Goal: Book appointment/travel/reservation

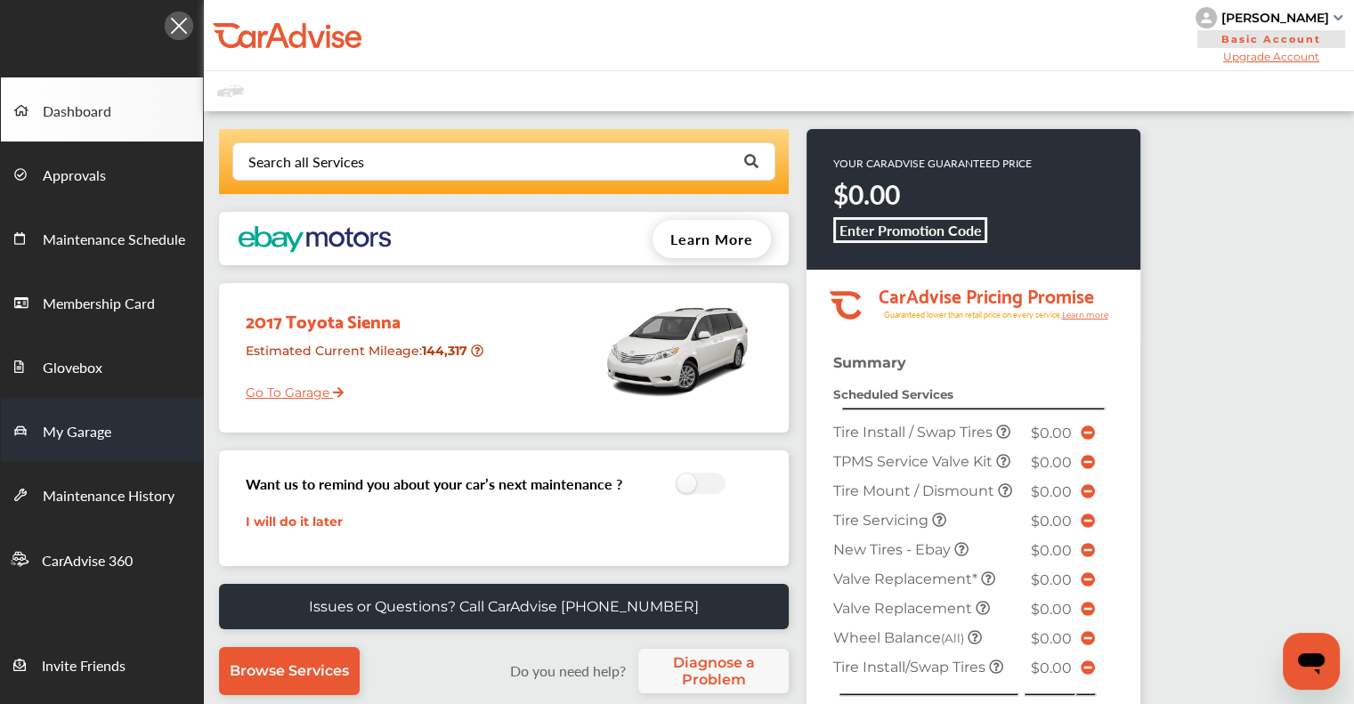
click at [110, 430] on span "My Garage" at bounding box center [77, 432] width 69 height 23
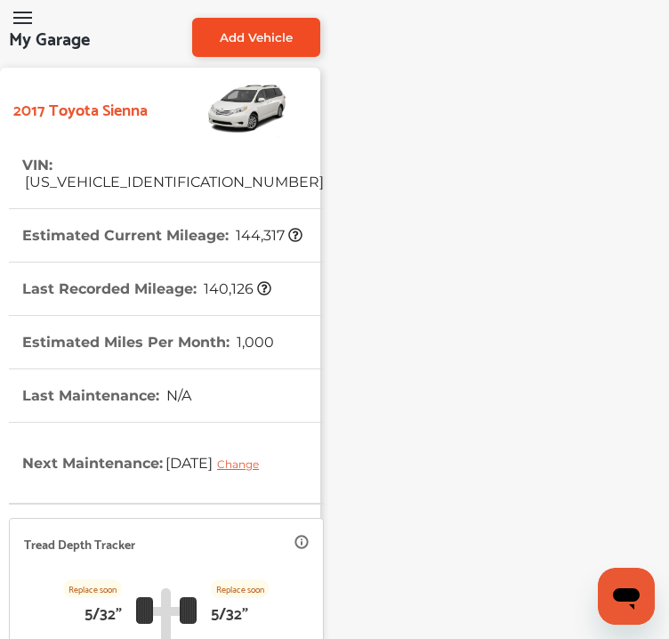
click at [287, 52] on link "Add Vehicle" at bounding box center [256, 37] width 128 height 39
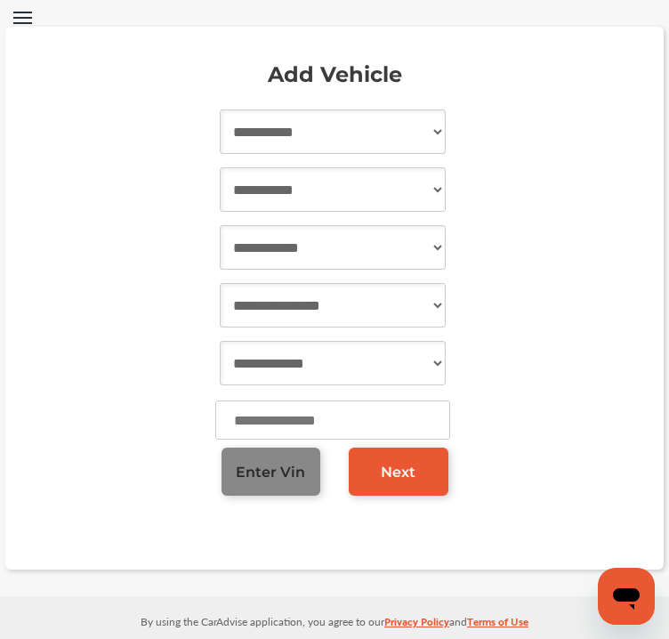
click at [268, 466] on span "Enter Vin" at bounding box center [270, 472] width 69 height 17
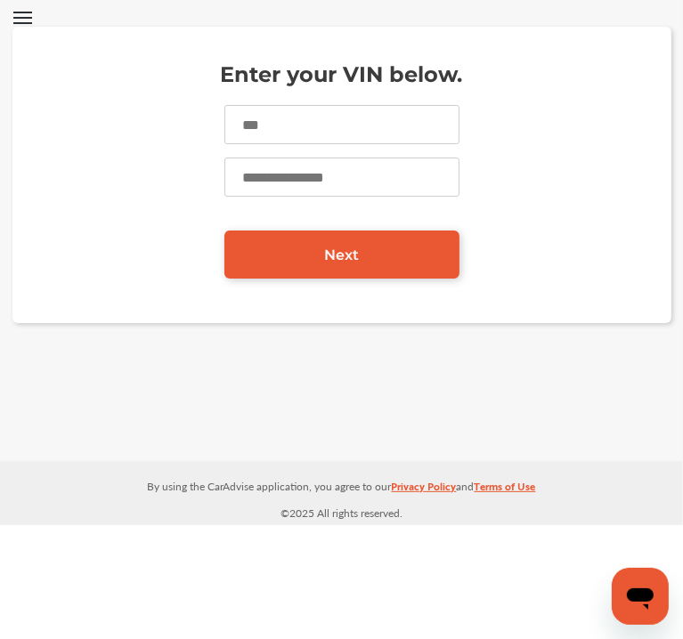
click at [342, 126] on input at bounding box center [341, 124] width 235 height 39
paste input "**********"
type input "**********"
click at [312, 183] on input "number" at bounding box center [341, 177] width 235 height 39
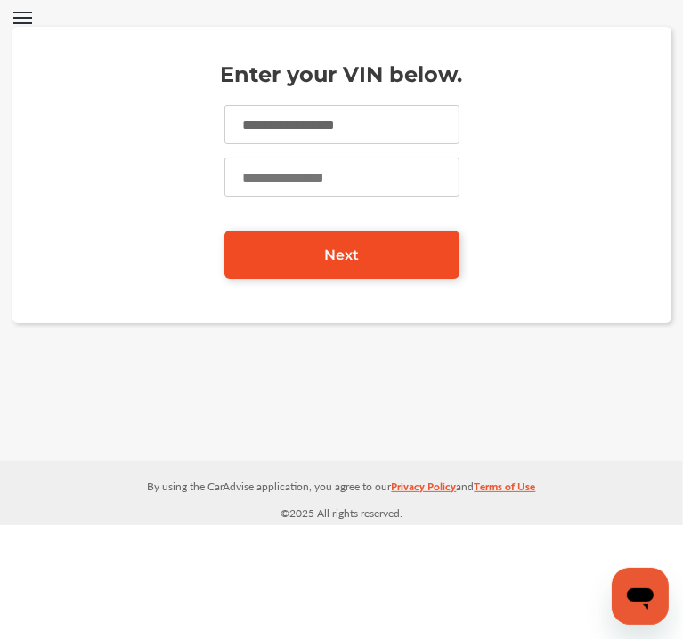
type input "*****"
click at [310, 263] on link "Next" at bounding box center [341, 255] width 235 height 48
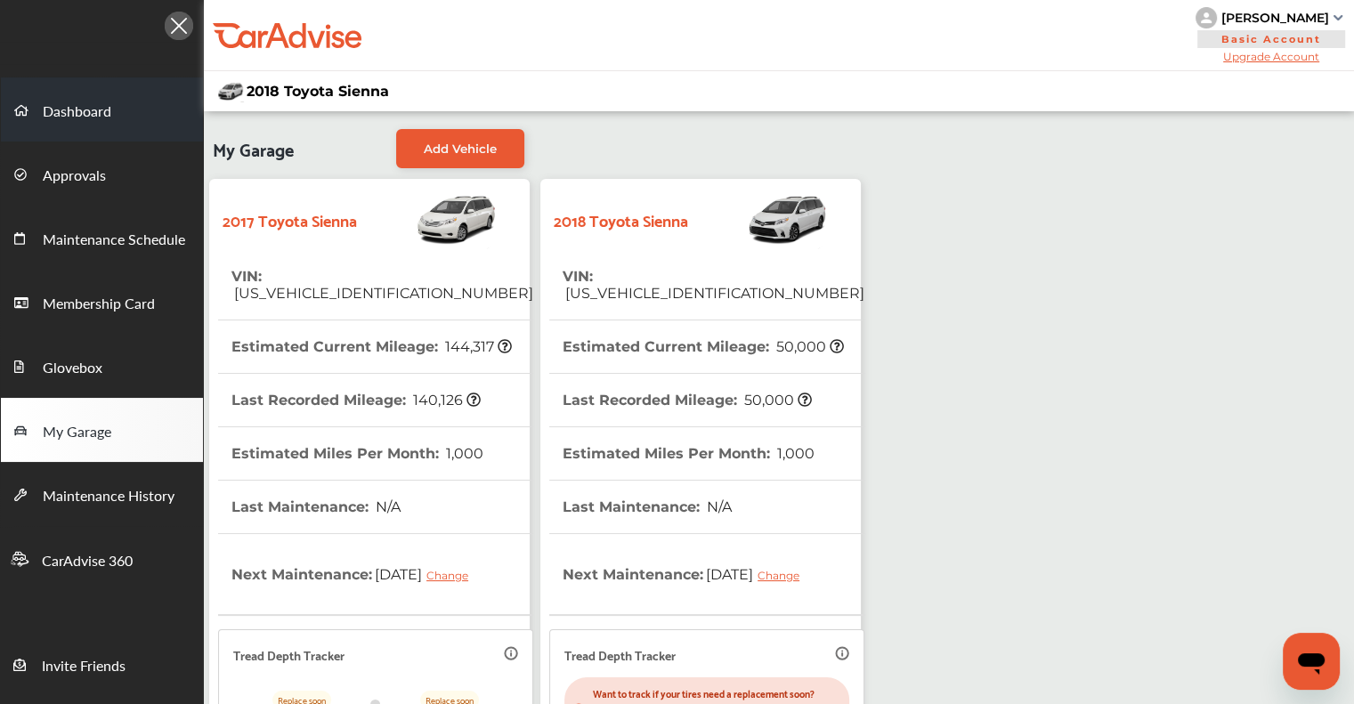
click at [89, 85] on link "Dashboard" at bounding box center [102, 109] width 202 height 64
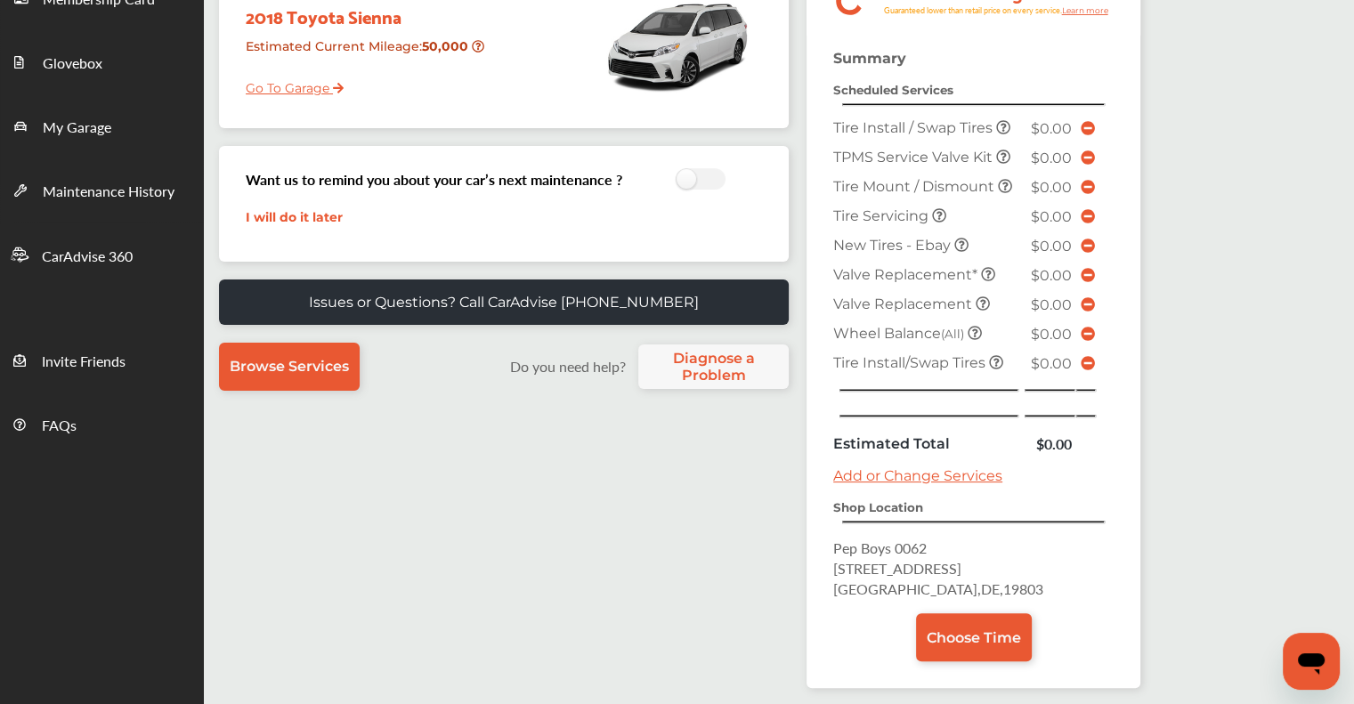
scroll to position [379, 0]
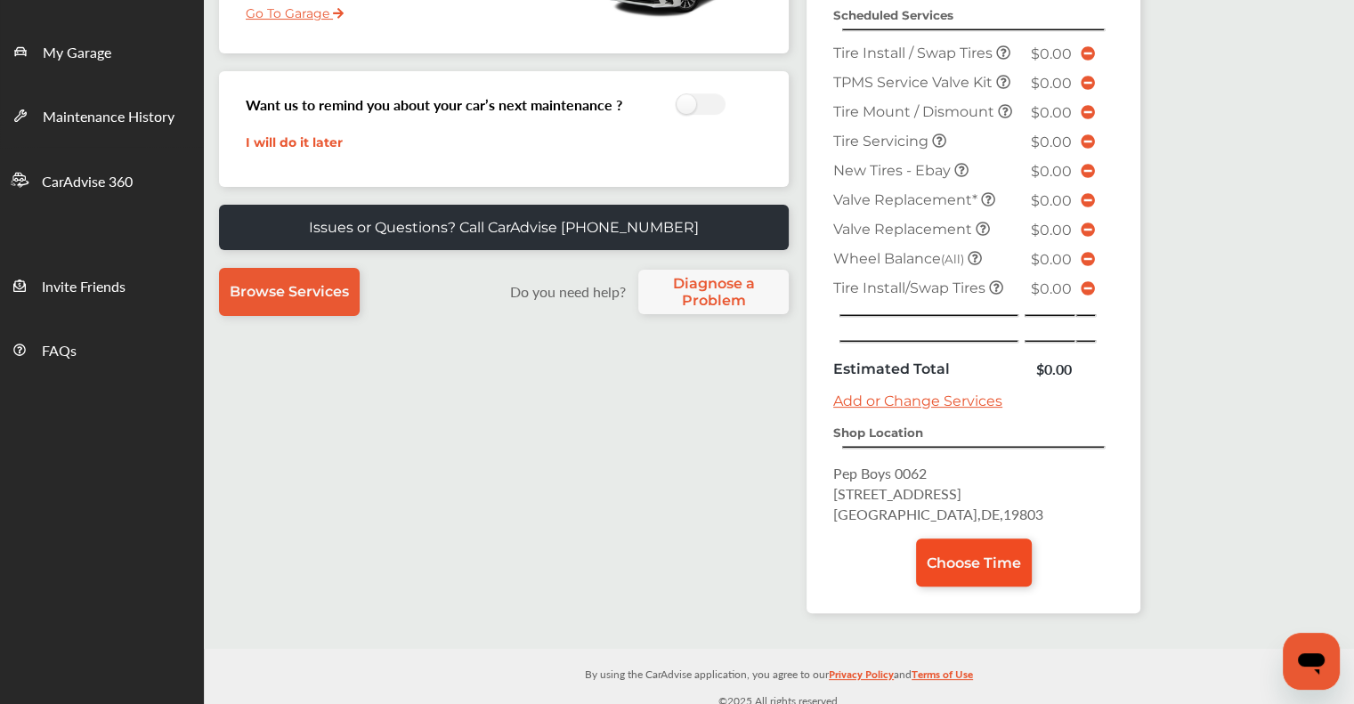
click at [979, 555] on span "Choose Time" at bounding box center [974, 563] width 94 height 17
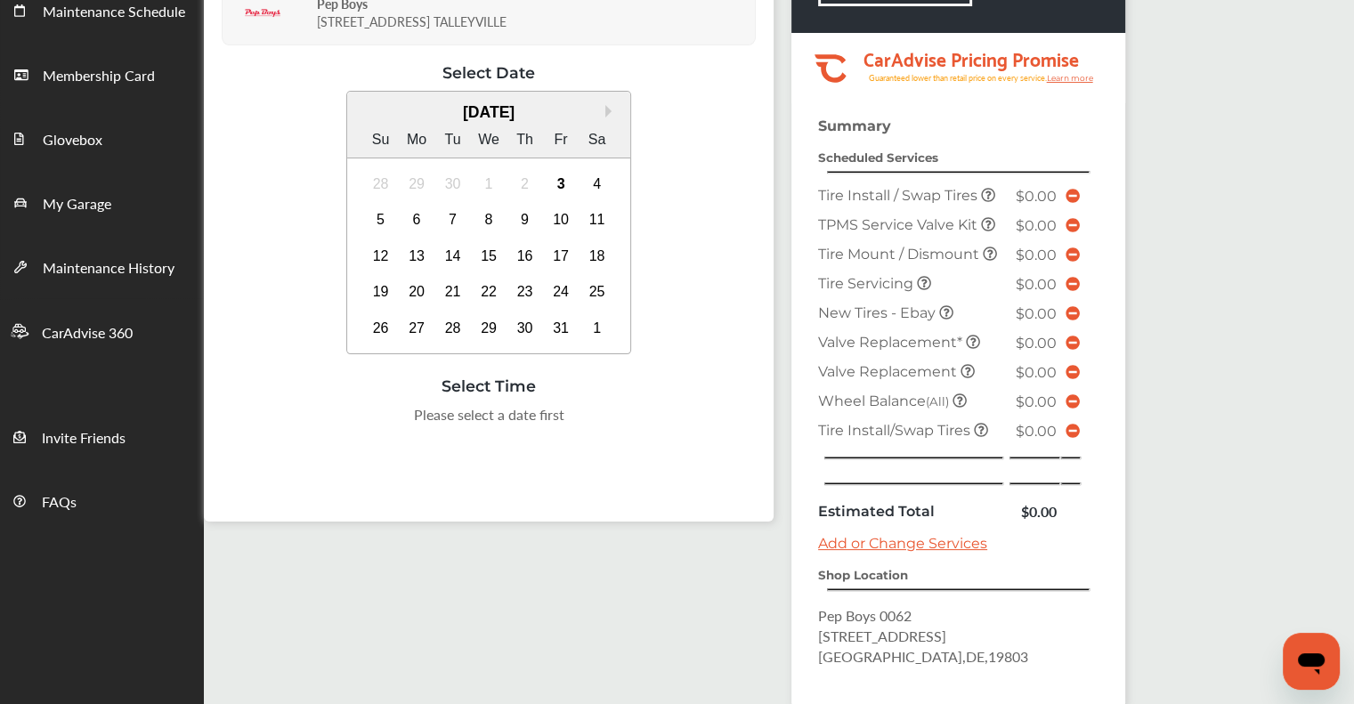
scroll to position [313, 0]
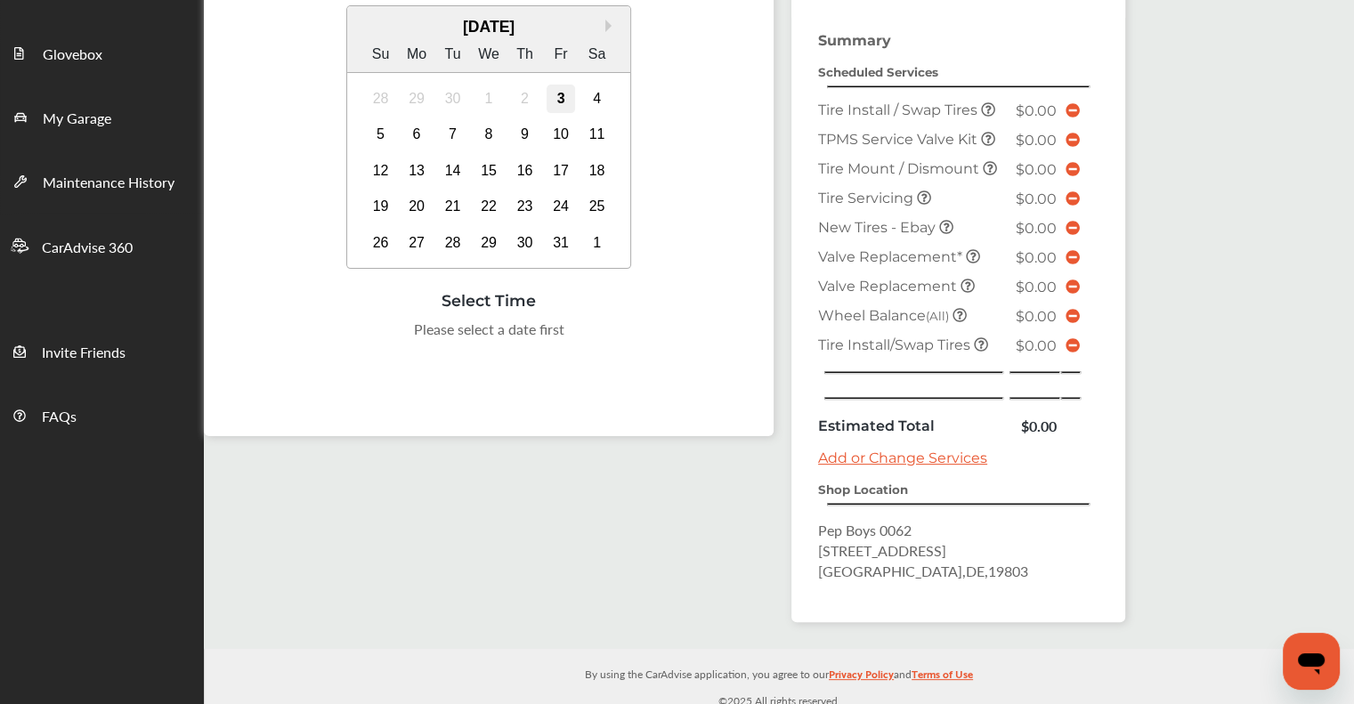
click at [561, 99] on div "3" at bounding box center [561, 99] width 28 height 28
click at [590, 101] on div "4" at bounding box center [597, 99] width 28 height 28
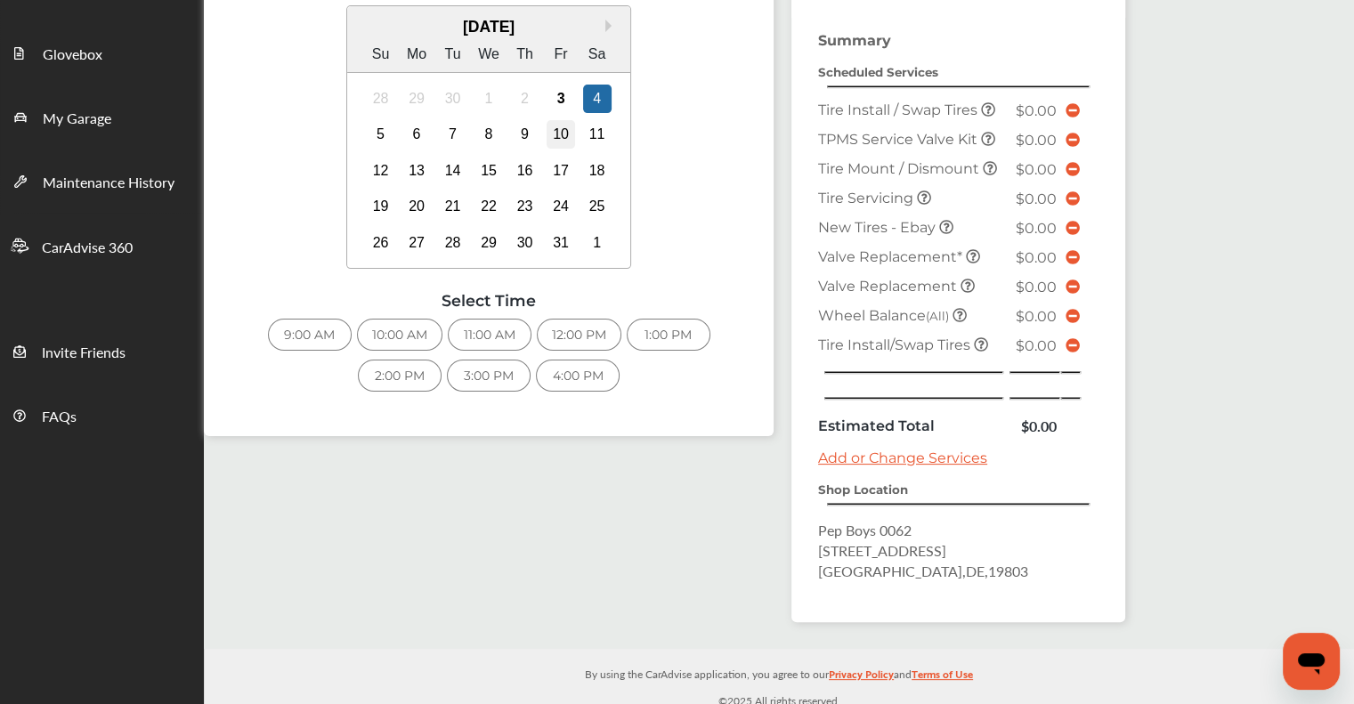
click at [557, 130] on div "10" at bounding box center [561, 134] width 28 height 28
click at [442, 505] on div "Select Date & Time Next: Checkout Pep Boys 2904 CONCORD PIKE TALLEYVILLE Select…" at bounding box center [664, 223] width 921 height 833
click at [669, 263] on div "Next Month [DATE] Su Mo Tu We Th Fr Sa 28 29 30 1 2 3 4 5 6 7 8 9 10 11 12 13 1…" at bounding box center [489, 139] width 534 height 268
click at [667, 323] on div "1:00 PM" at bounding box center [669, 335] width 84 height 32
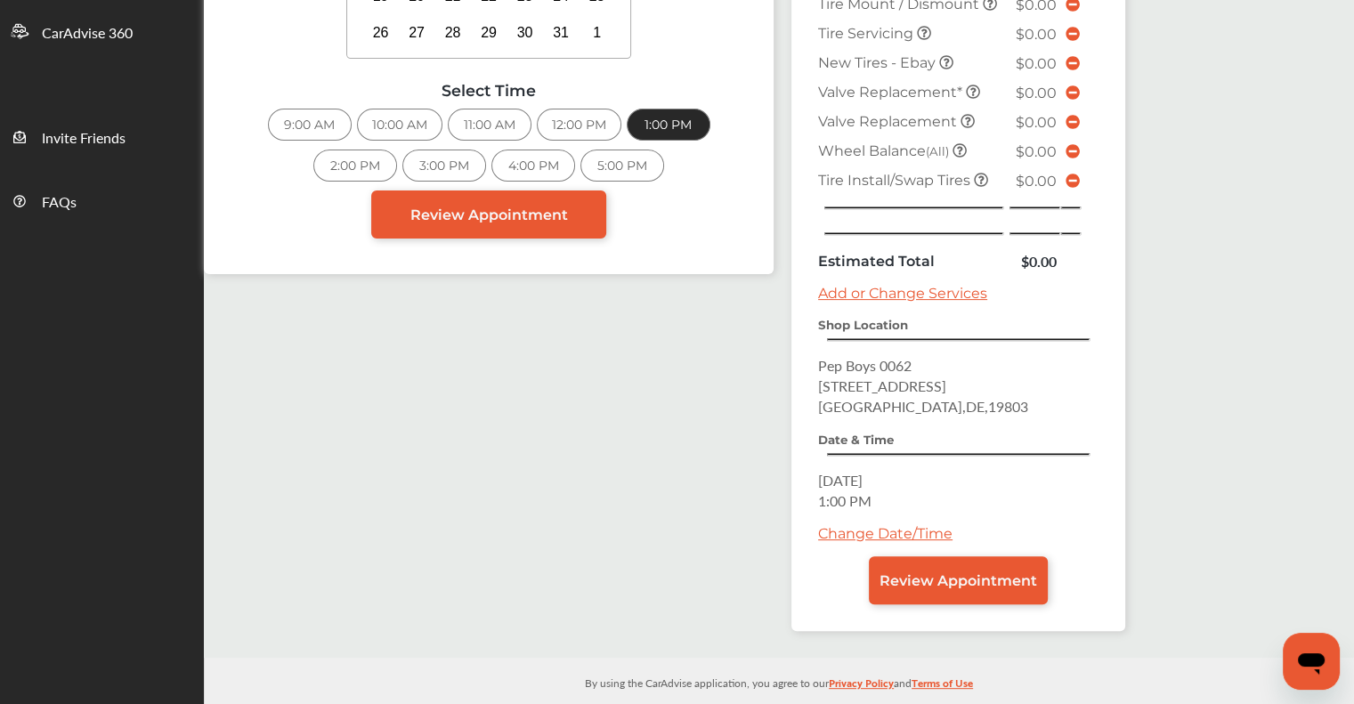
scroll to position [534, 0]
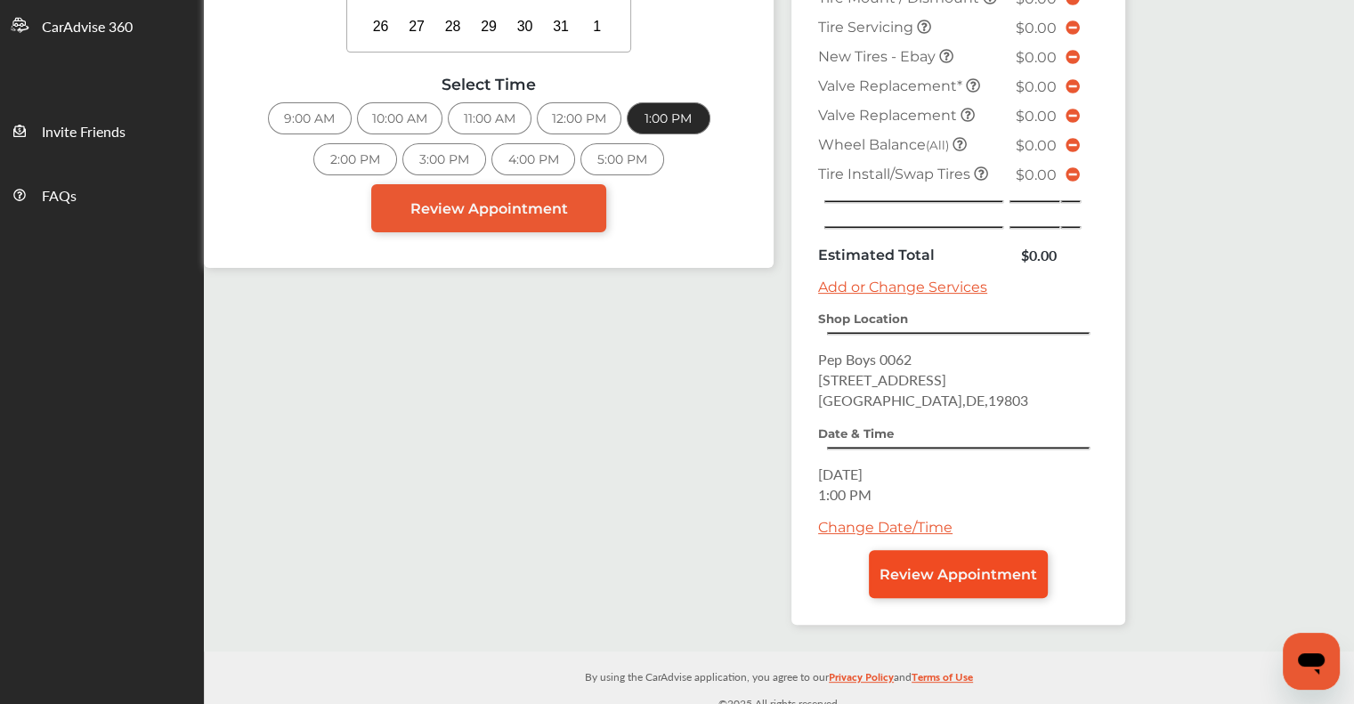
click at [940, 566] on span "Review Appointment" at bounding box center [959, 574] width 158 height 17
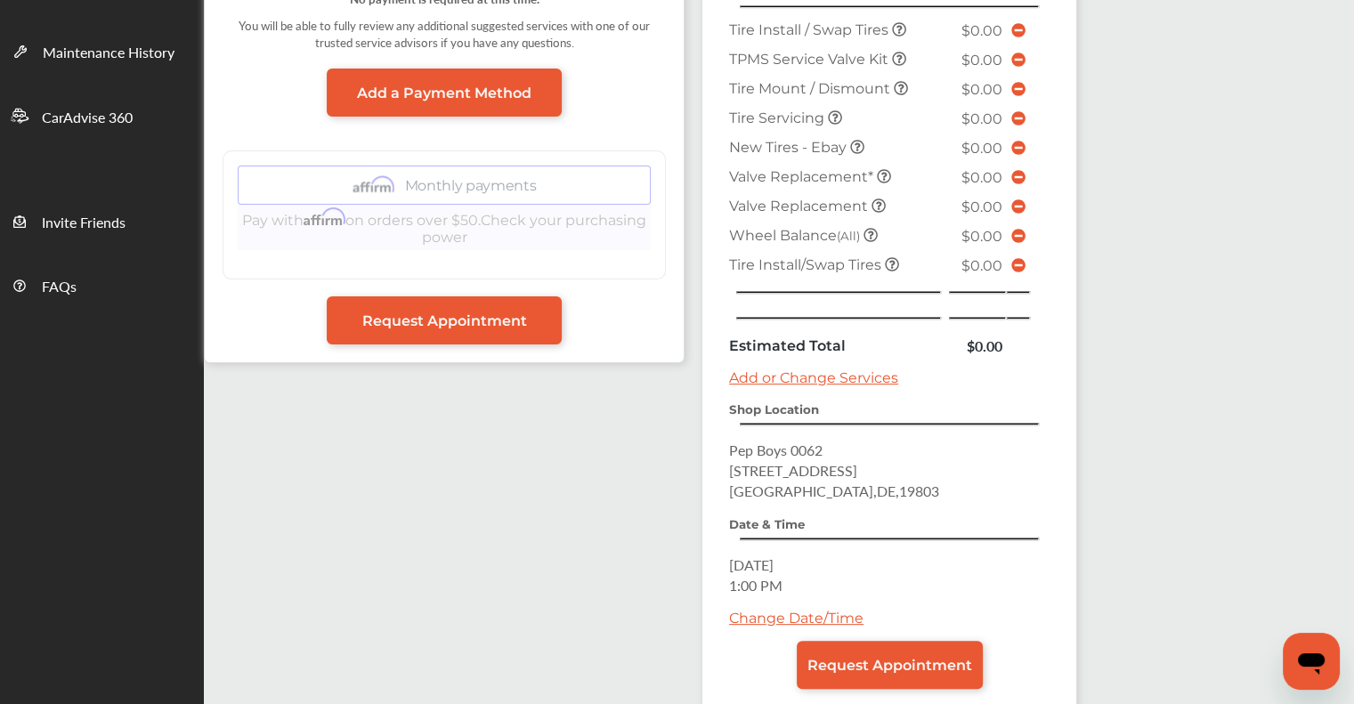
scroll to position [534, 0]
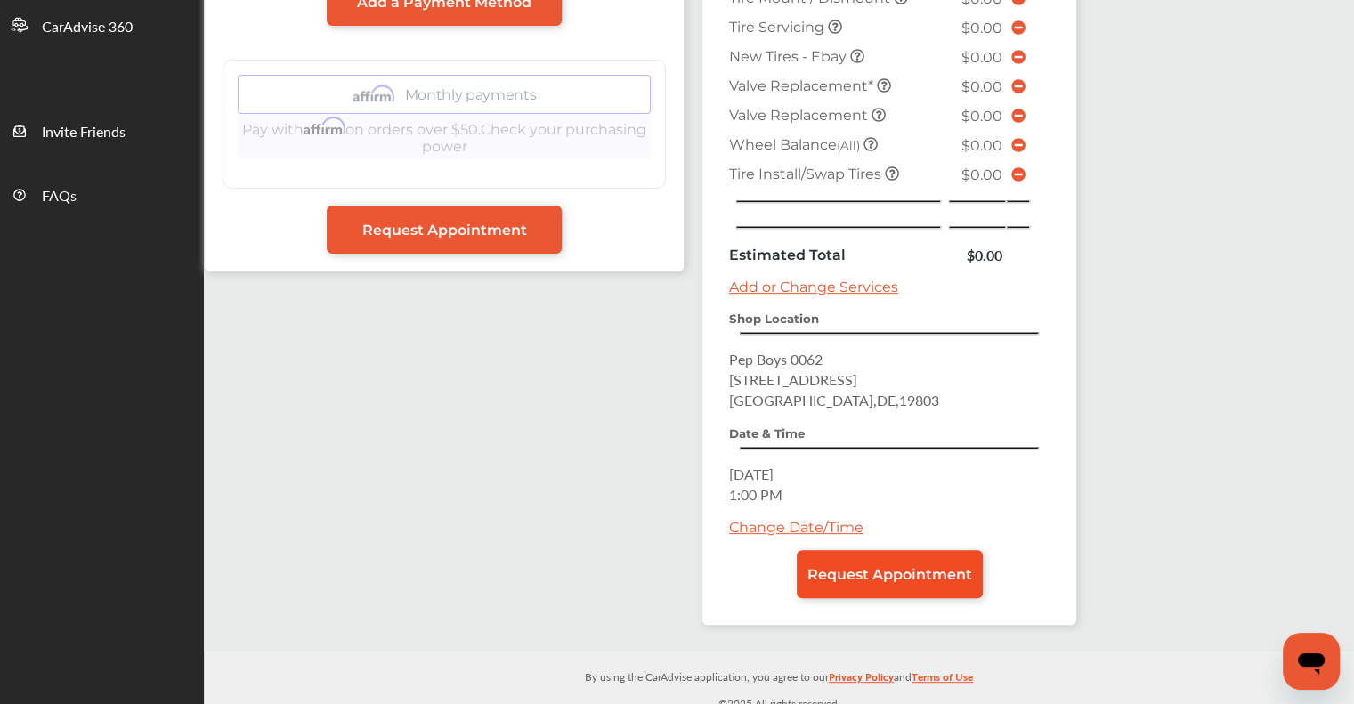
click at [897, 566] on span "Request Appointment" at bounding box center [889, 574] width 165 height 17
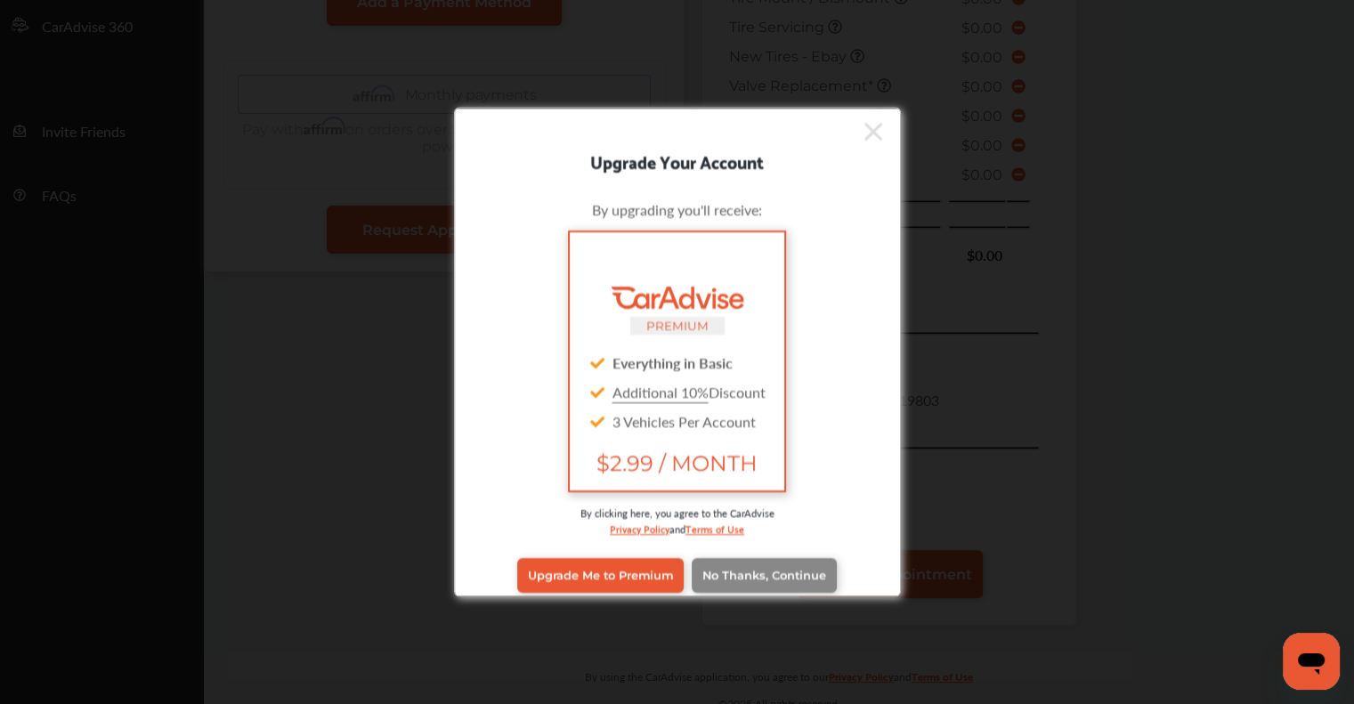
click at [791, 569] on span "No Thanks, Continue" at bounding box center [764, 575] width 124 height 13
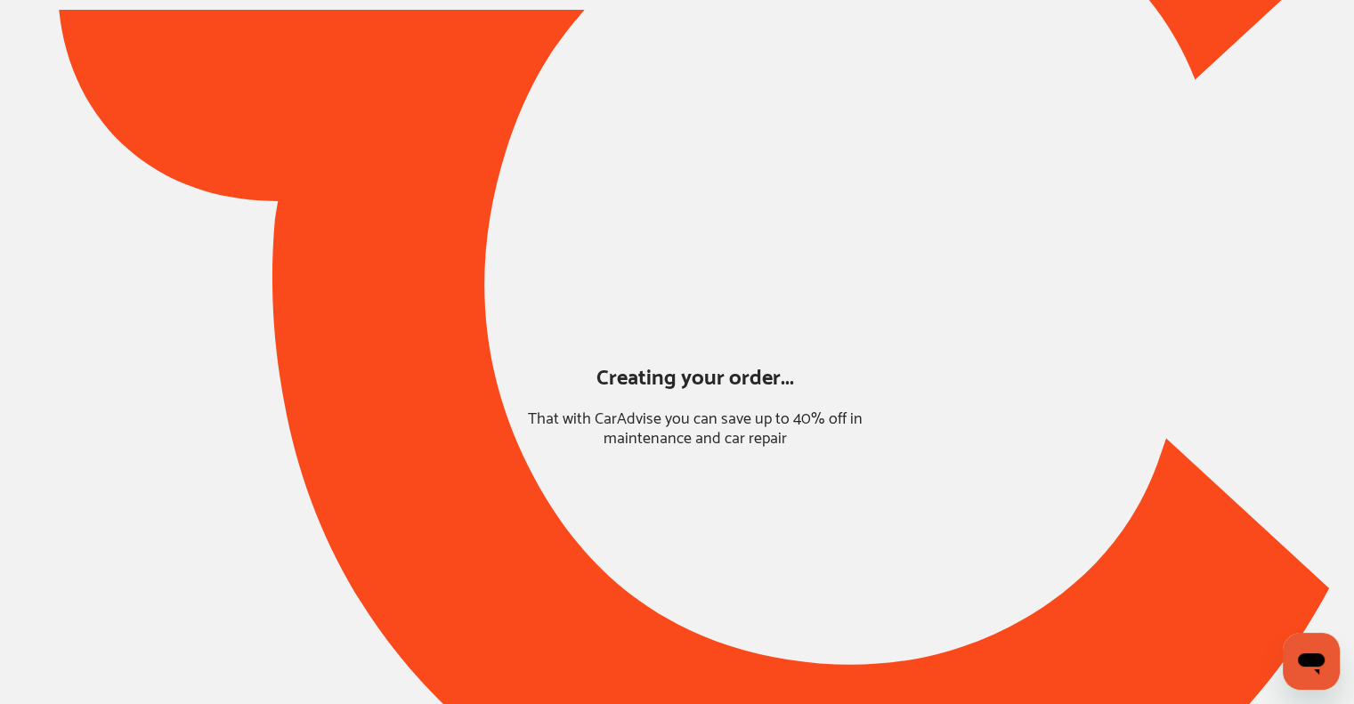
scroll to position [54, 0]
